Goal: Task Accomplishment & Management: Use online tool/utility

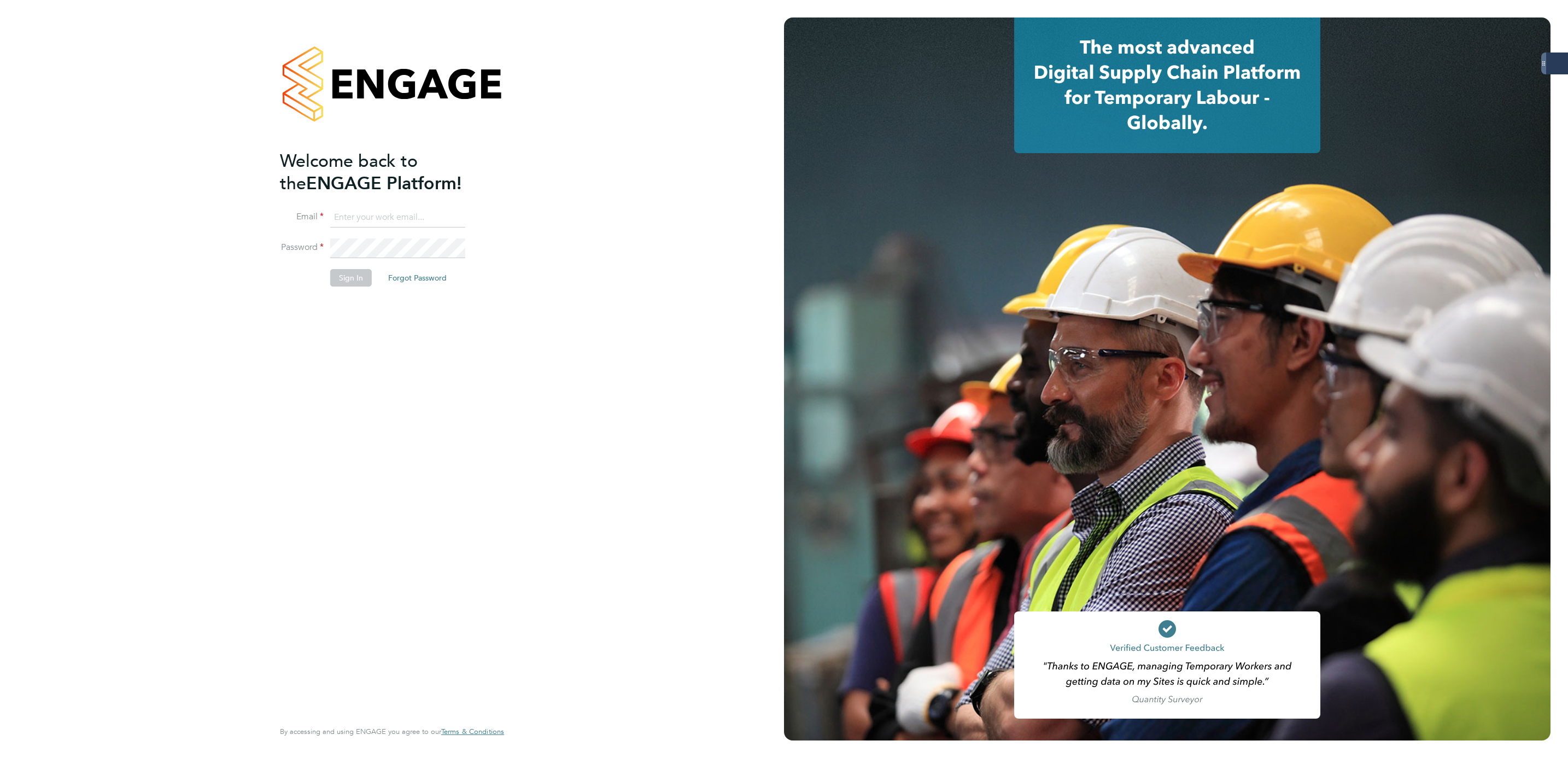
type input "[PERSON_NAME][EMAIL_ADDRESS][PERSON_NAME][DOMAIN_NAME]"
click at [336, 269] on button "Sign In" at bounding box center [351, 278] width 42 height 18
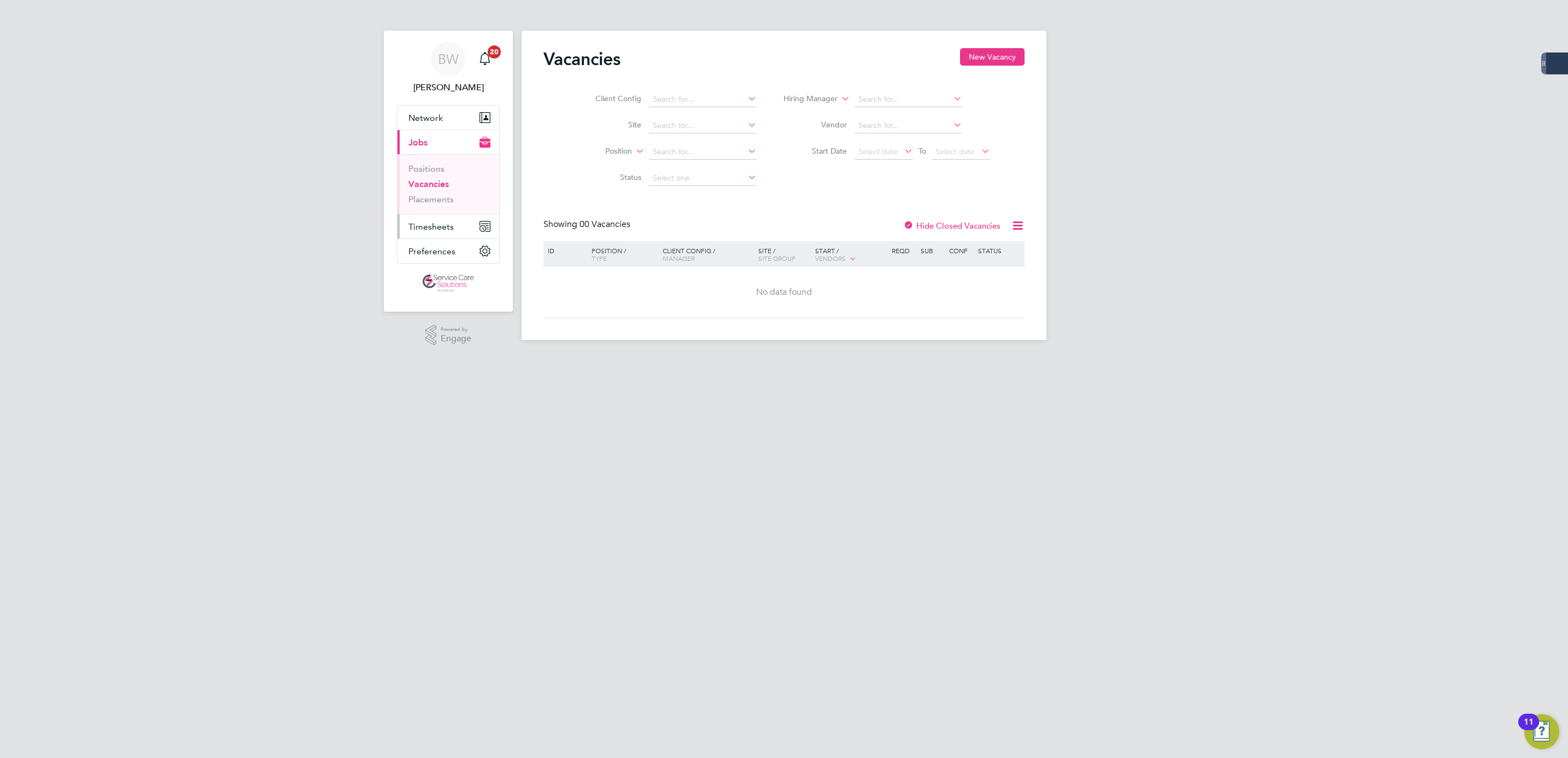
click at [433, 220] on button "Timesheets" at bounding box center [448, 227] width 102 height 24
click at [432, 189] on link "Timesheets" at bounding box center [431, 193] width 45 height 10
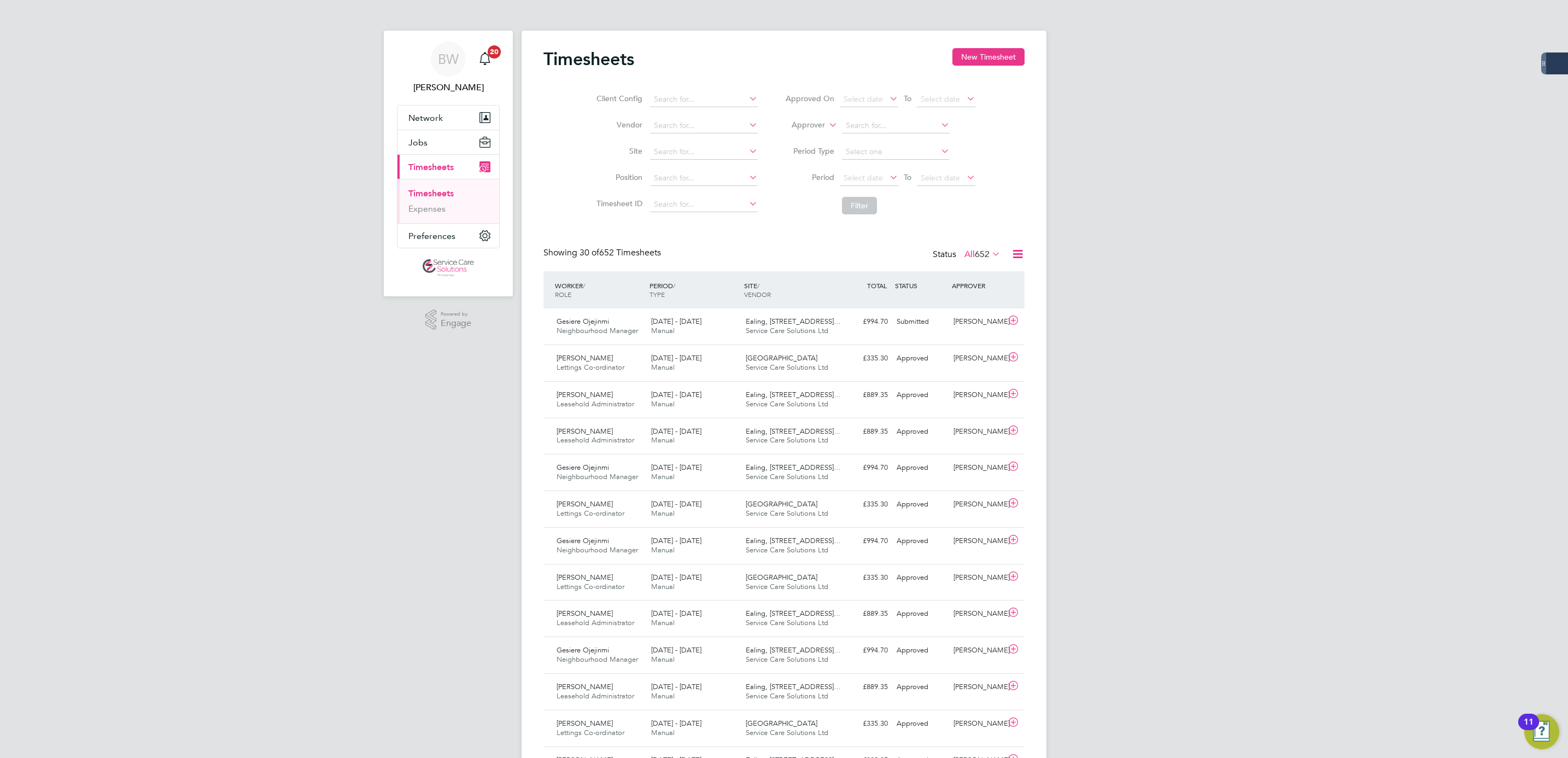
click at [1378, 429] on div "BW Bethany Wiles Notifications 20 Applications: Network Businesses Sites Worker…" at bounding box center [784, 738] width 1568 height 1476
